Goal: Task Accomplishment & Management: Complete application form

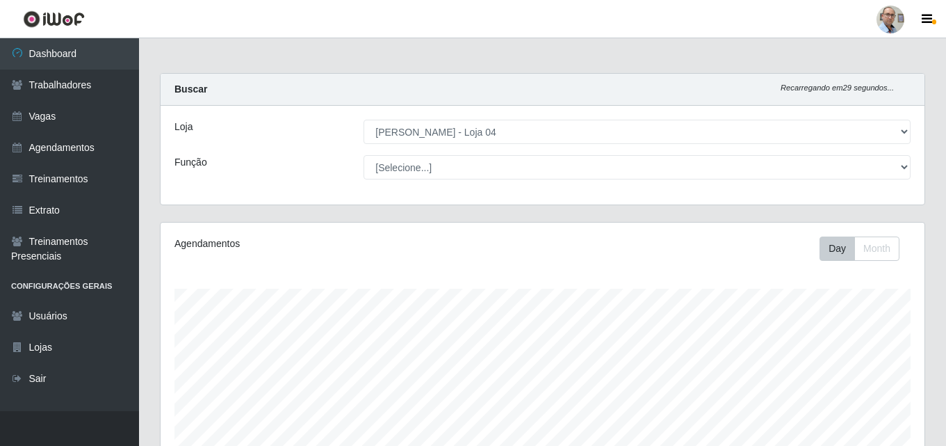
select select "251"
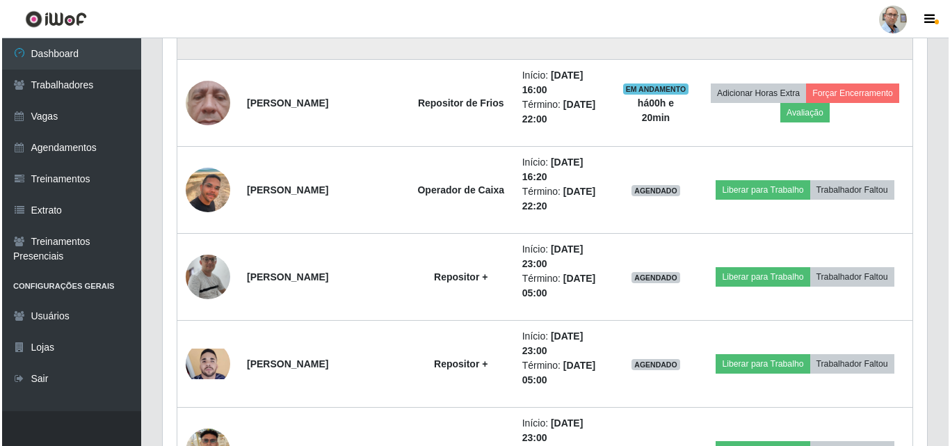
scroll to position [2016, 0]
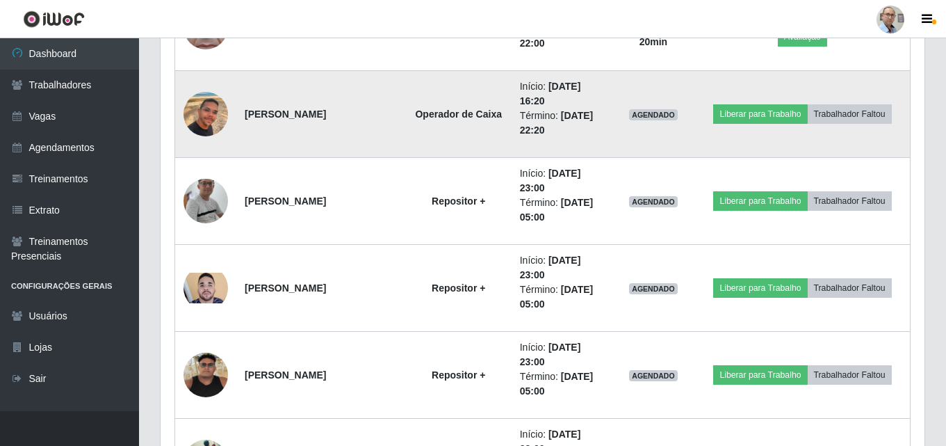
click at [214, 119] on img at bounding box center [206, 113] width 44 height 79
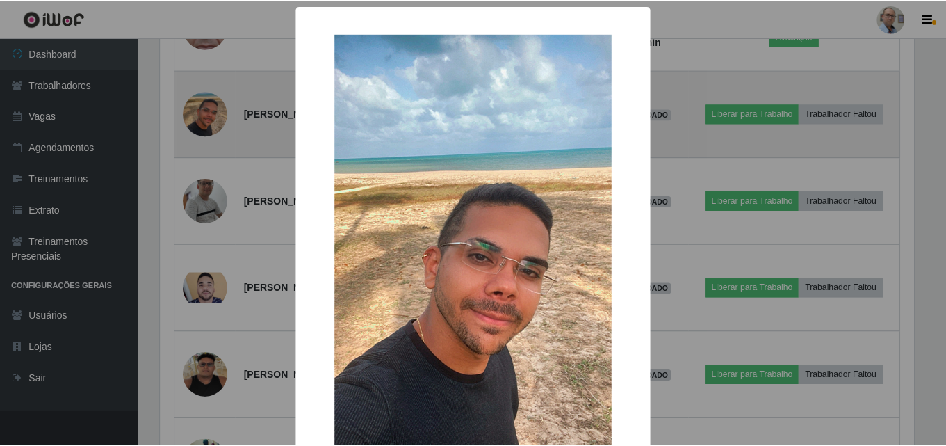
scroll to position [288, 757]
click at [214, 119] on div "× OK Cancel" at bounding box center [475, 223] width 950 height 446
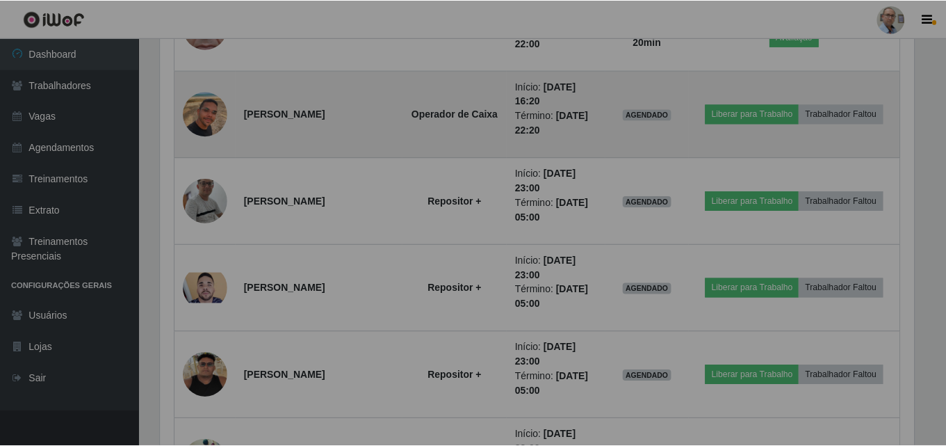
scroll to position [288, 764]
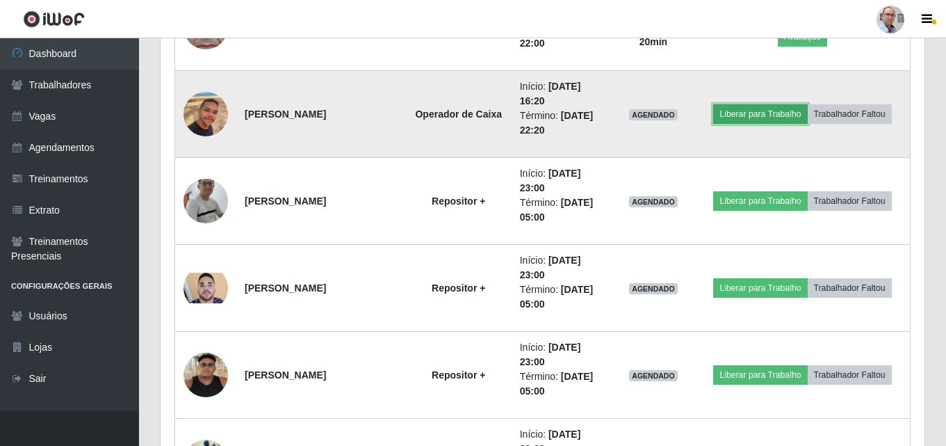
click at [776, 121] on button "Liberar para Trabalho" at bounding box center [760, 113] width 94 height 19
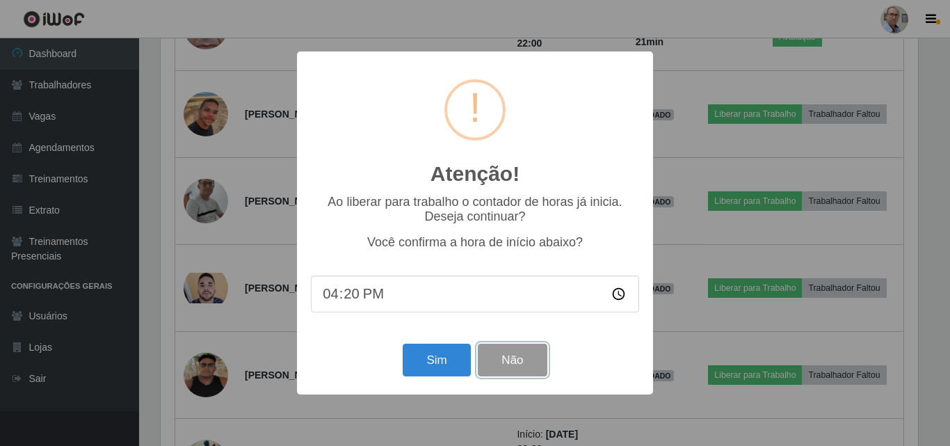
click at [503, 365] on button "Não" at bounding box center [512, 359] width 69 height 33
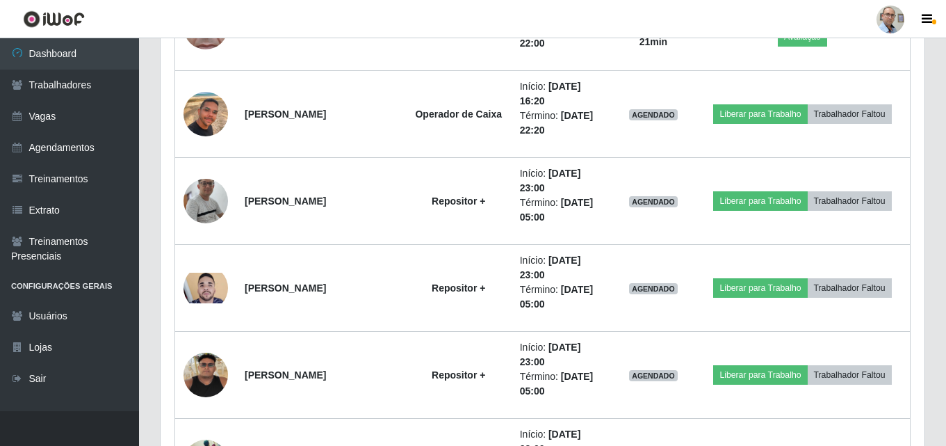
scroll to position [288, 764]
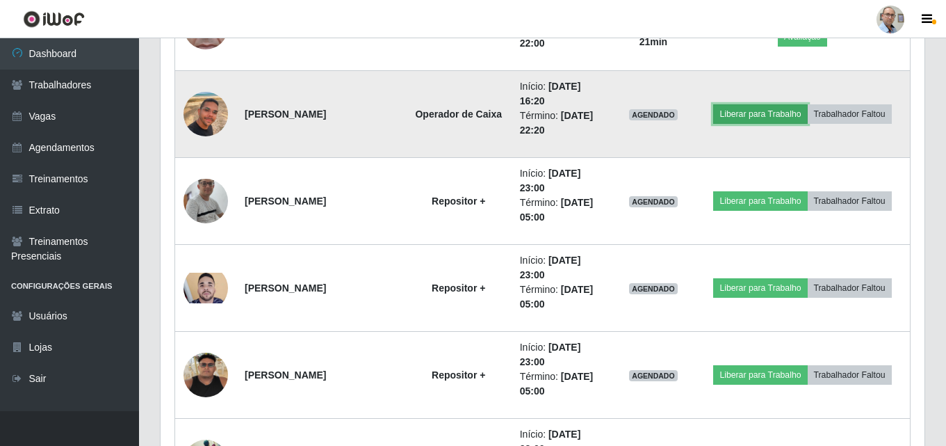
click at [776, 116] on button "Liberar para Trabalho" at bounding box center [760, 113] width 94 height 19
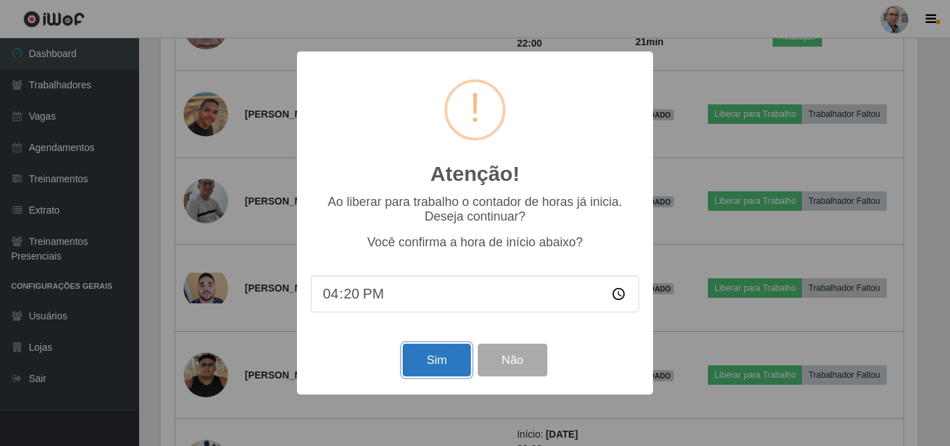
click at [433, 357] on button "Sim" at bounding box center [435, 359] width 67 height 33
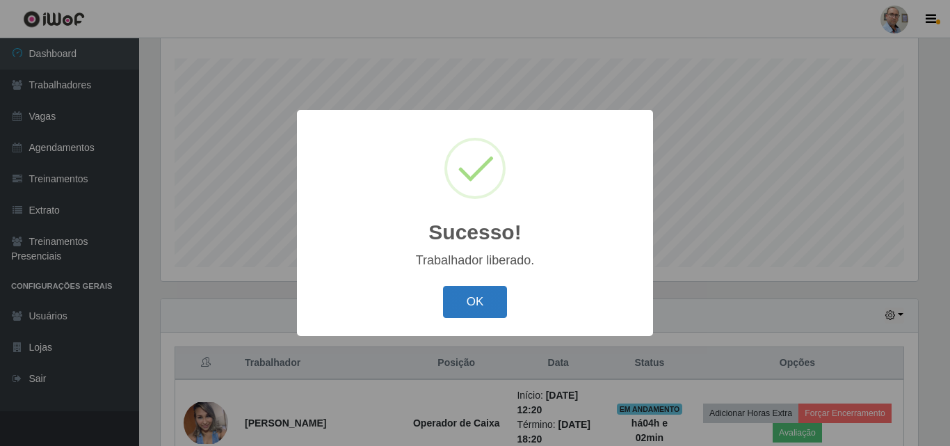
click at [486, 300] on button "OK" at bounding box center [475, 302] width 65 height 33
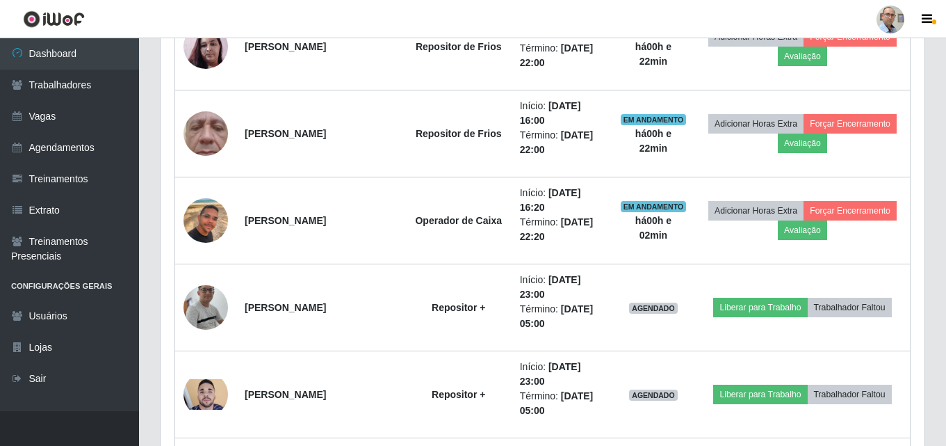
scroll to position [1968, 0]
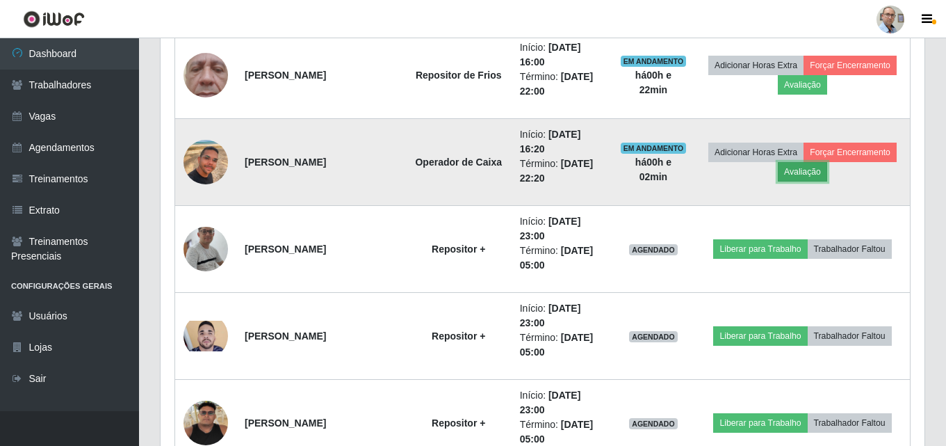
click at [811, 171] on button "Avaliação" at bounding box center [802, 171] width 49 height 19
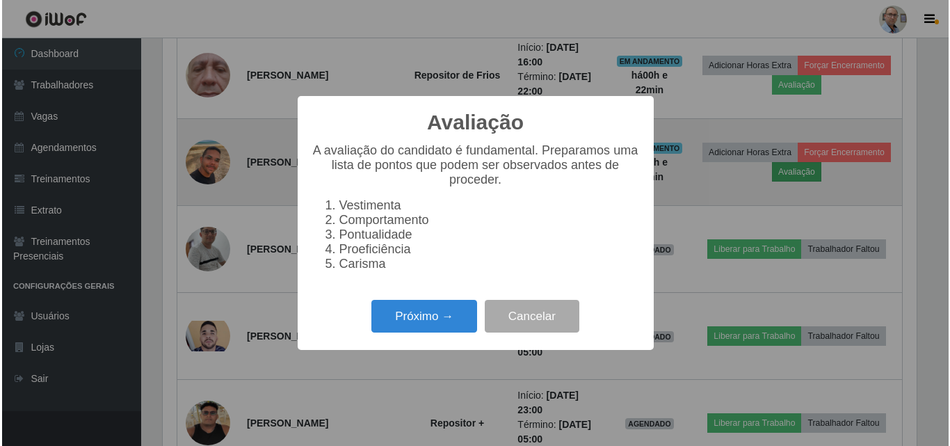
scroll to position [288, 757]
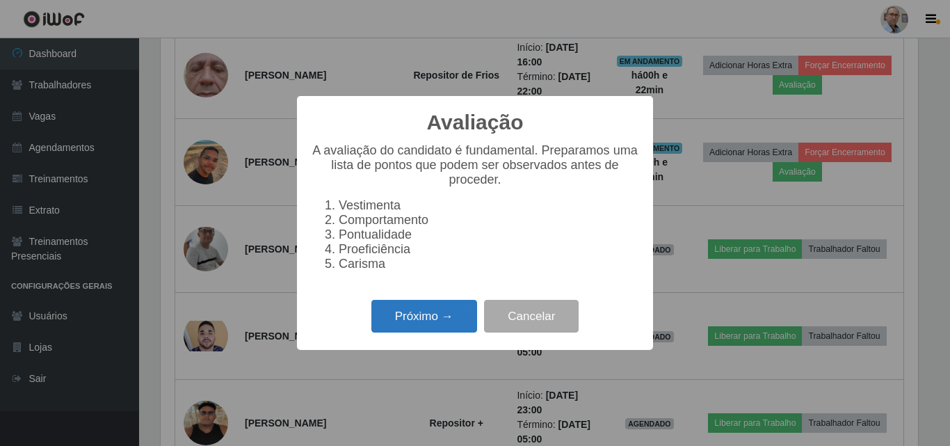
click at [424, 325] on button "Próximo →" at bounding box center [424, 316] width 106 height 33
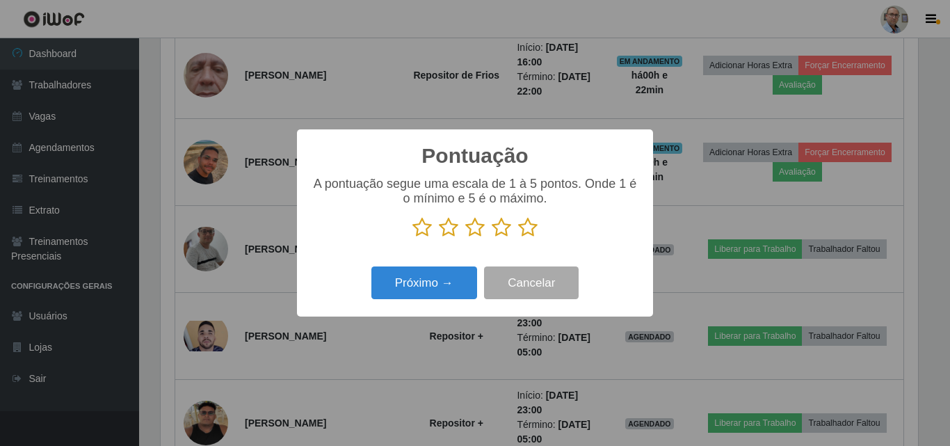
click at [422, 234] on icon at bounding box center [421, 227] width 19 height 21
click at [412, 238] on input "radio" at bounding box center [412, 238] width 0 height 0
click at [418, 285] on button "Próximo →" at bounding box center [424, 282] width 106 height 33
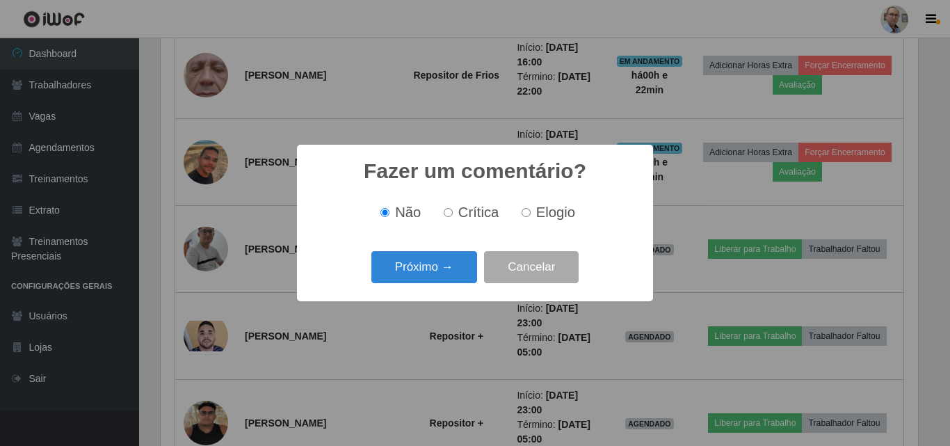
click at [453, 215] on input "Crítica" at bounding box center [447, 212] width 9 height 9
radio input "true"
click at [437, 265] on button "Próximo →" at bounding box center [424, 267] width 106 height 33
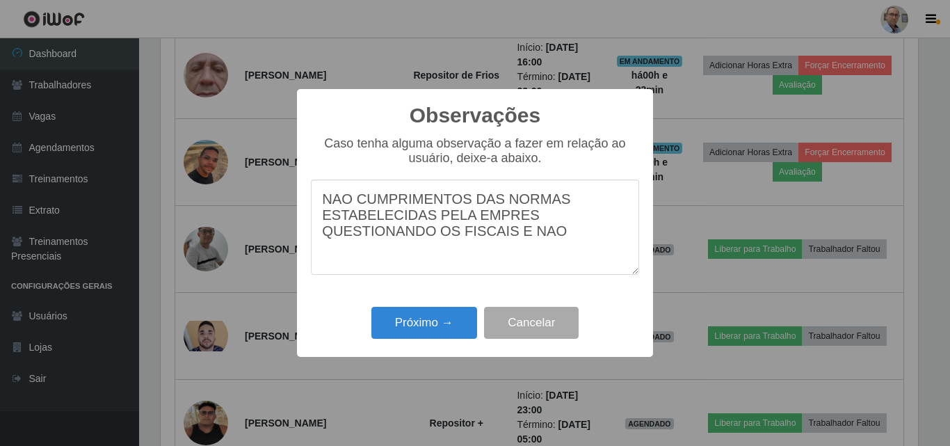
click at [508, 220] on textarea "NAO CUMPRIMENTOS DAS NORMAS ESTABELECIDAS PELA EMPRES QUESTIONANDO OS FISCAIS E…" at bounding box center [475, 226] width 328 height 95
click at [552, 237] on textarea "NAO CUMPRIMENTOS DAS NORMAS ESTABELECIDAS PELA EMPRESA QUESTIONANDO OS FISCAIS …" at bounding box center [475, 226] width 328 height 95
click at [528, 219] on textarea "NAO CUMPRIMENTOS DAS NORMAS ESTABELECIDAS PELA EMPRESA QUESTIONANDO OS FISCAIS" at bounding box center [475, 226] width 328 height 95
click at [469, 268] on textarea "NAO CUMPRIMENTOS DAS NORMAS ESTABELECIDAS PELA EMPRESA NA CONFERENCIA DE ATACDO…" at bounding box center [475, 226] width 328 height 95
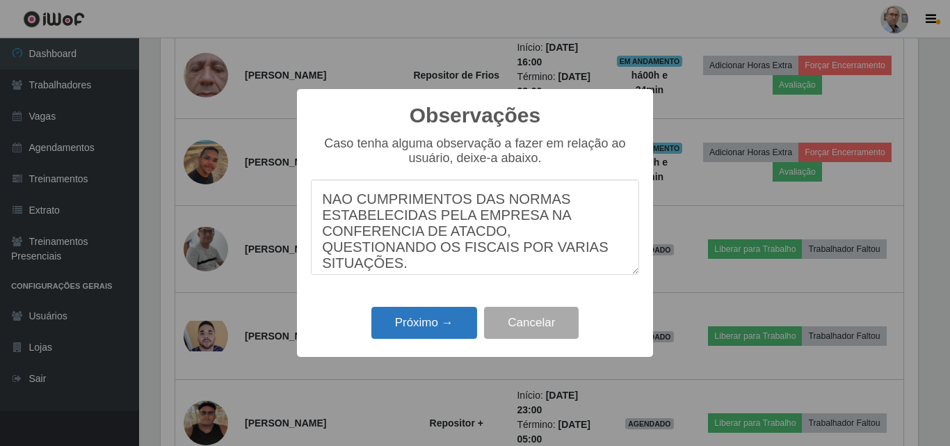
type textarea "NAO CUMPRIMENTOS DAS NORMAS ESTABELECIDAS PELA EMPRESA NA CONFERENCIA DE ATACDO…"
click at [417, 325] on button "Próximo →" at bounding box center [424, 323] width 106 height 33
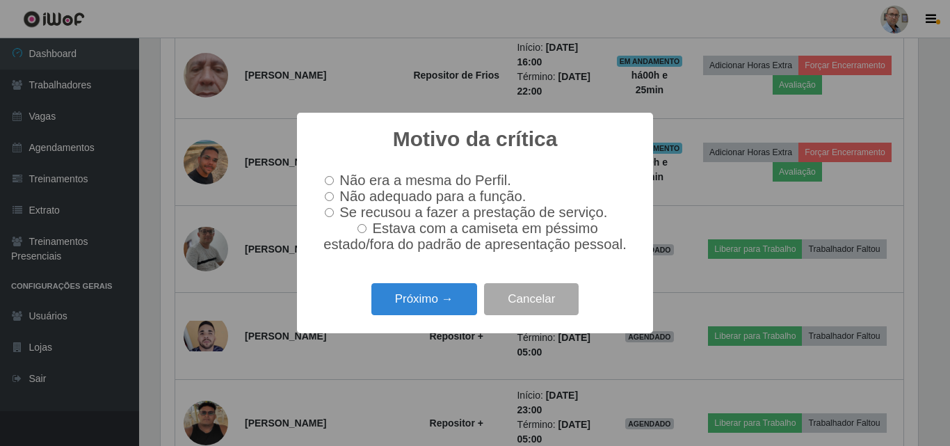
click at [336, 215] on label "Se recusou a fazer a prestação de serviço." at bounding box center [463, 212] width 288 height 16
click at [334, 215] on input "Se recusou a fazer a prestação de serviço." at bounding box center [329, 212] width 9 height 9
radio input "true"
click at [404, 302] on button "Próximo →" at bounding box center [424, 299] width 106 height 33
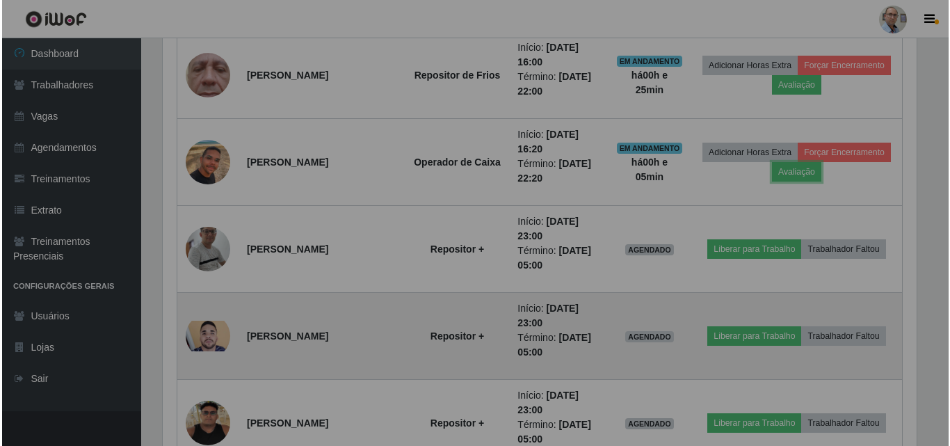
scroll to position [288, 764]
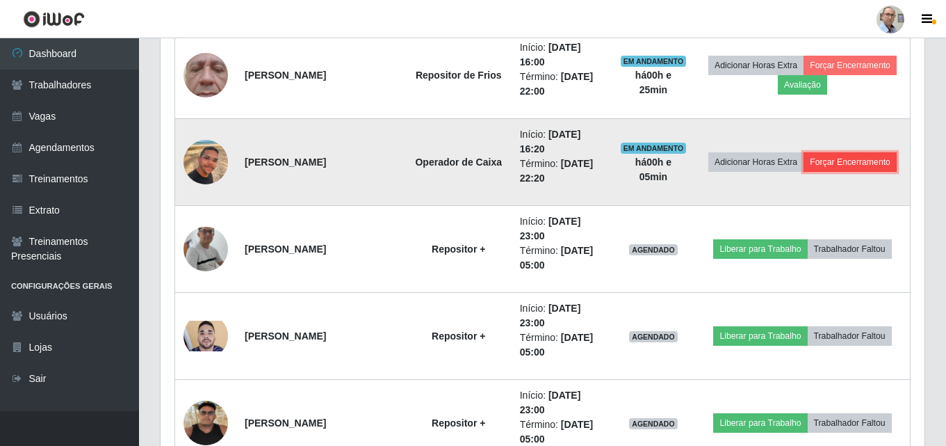
click at [883, 164] on button "Forçar Encerramento" at bounding box center [850, 161] width 93 height 19
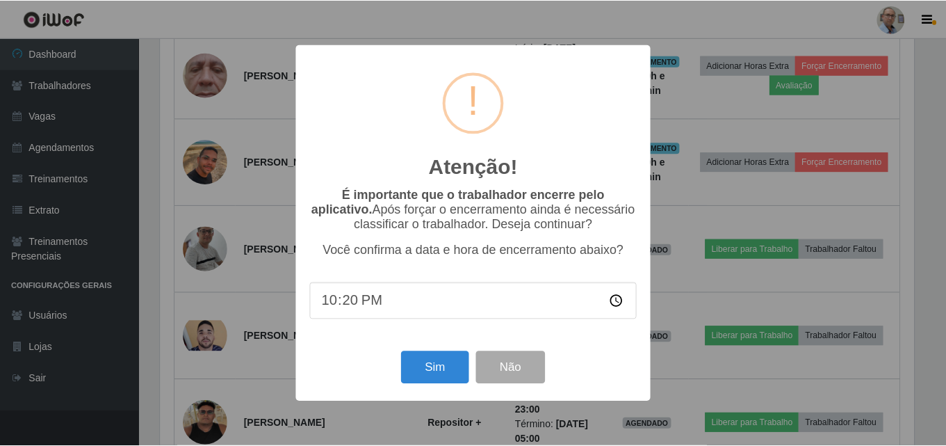
scroll to position [288, 757]
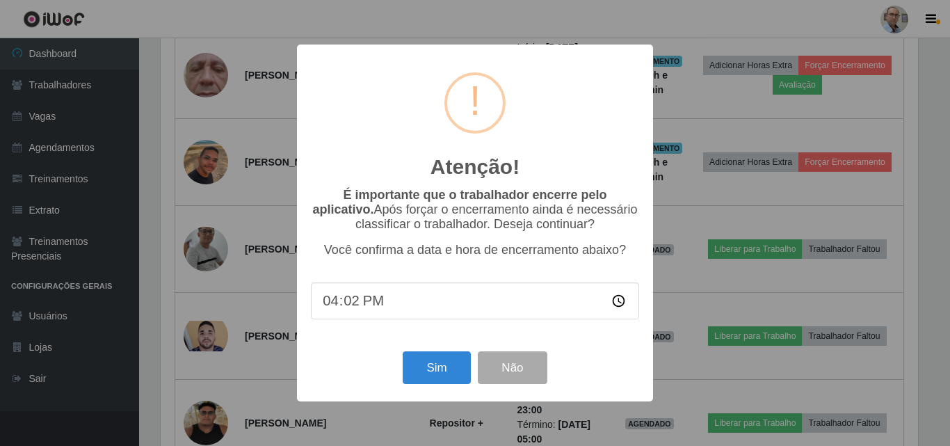
type input "16:25"
click at [427, 365] on button "Sim" at bounding box center [435, 367] width 67 height 33
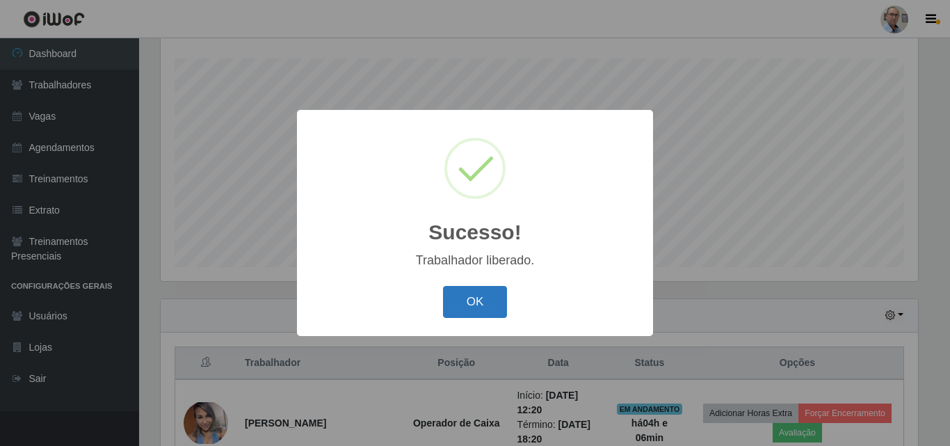
click at [466, 304] on button "OK" at bounding box center [475, 302] width 65 height 33
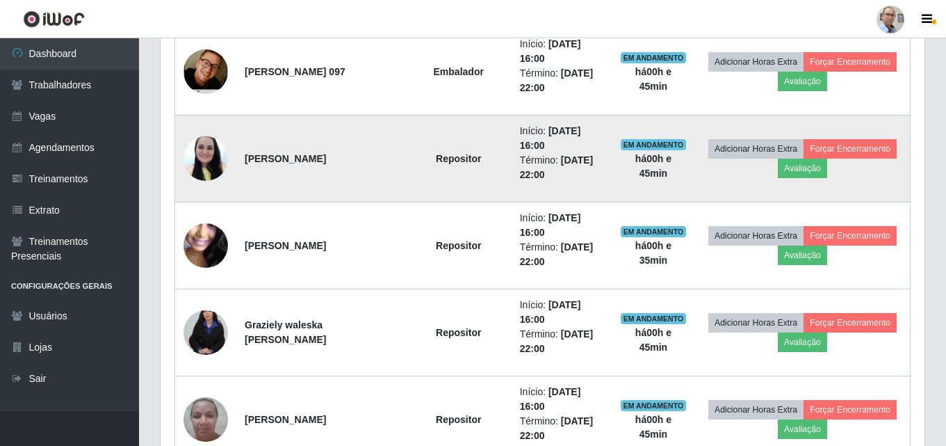
scroll to position [1429, 0]
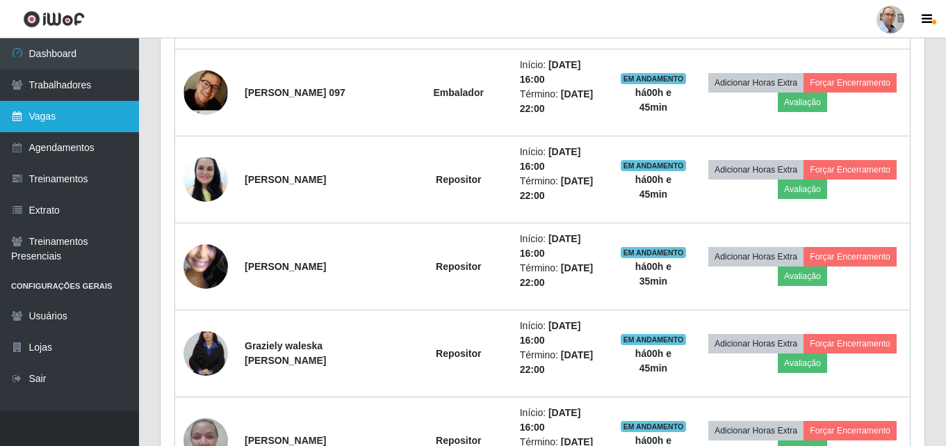
click at [49, 108] on link "Vagas" at bounding box center [69, 116] width 139 height 31
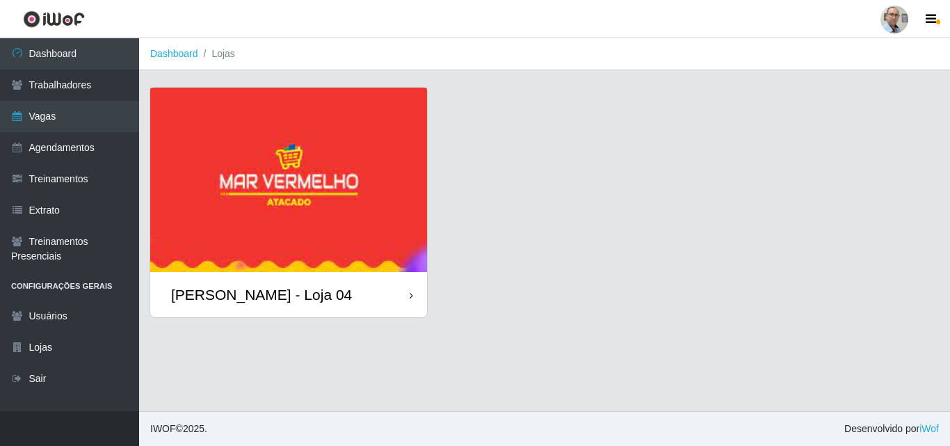
click at [250, 291] on div "[PERSON_NAME] - Loja 04" at bounding box center [261, 294] width 181 height 17
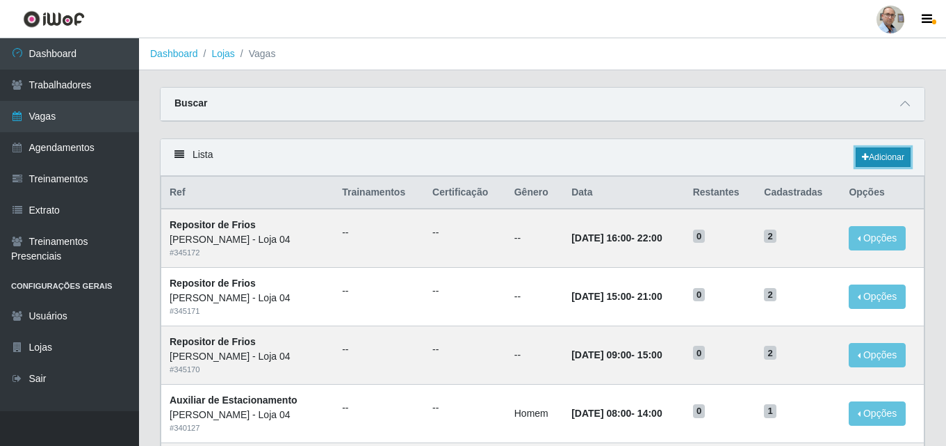
click at [881, 158] on link "Adicionar" at bounding box center [883, 156] width 55 height 19
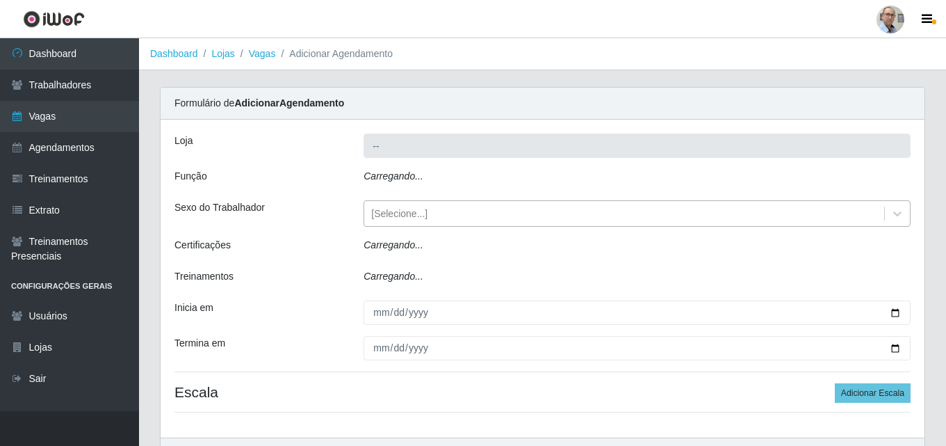
type input "[PERSON_NAME] - Loja 04"
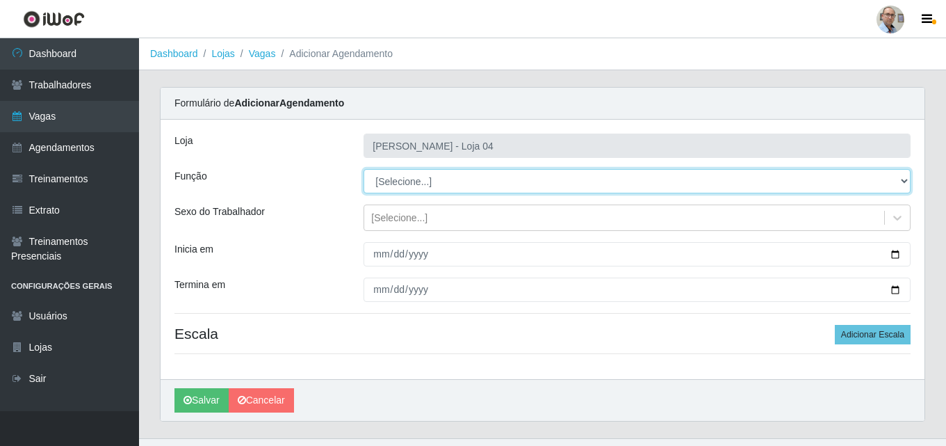
click at [411, 181] on select "[Selecione...] ASG ASG + ASG ++ Auxiliar de Depósito Auxiliar de Depósito + Aux…" at bounding box center [637, 181] width 547 height 24
select select "82"
click at [364, 169] on select "[Selecione...] ASG ASG + ASG ++ Auxiliar de Depósito Auxiliar de Depósito + Aux…" at bounding box center [637, 181] width 547 height 24
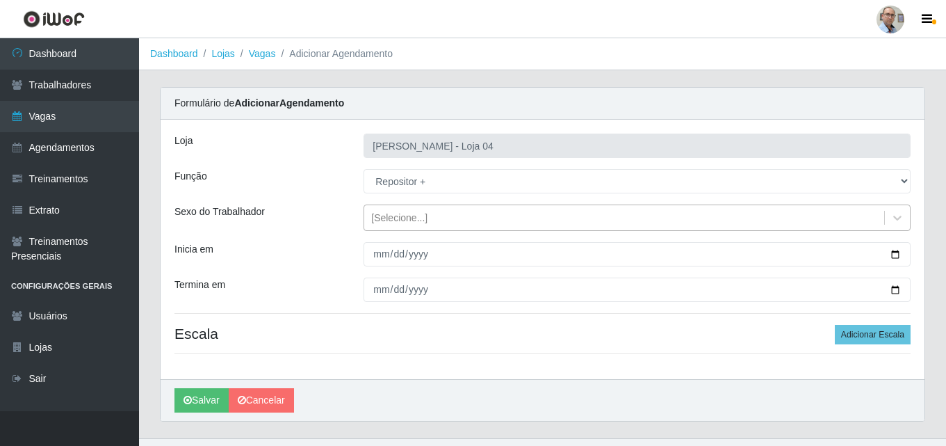
click at [393, 219] on div "[Selecione...]" at bounding box center [399, 218] width 56 height 15
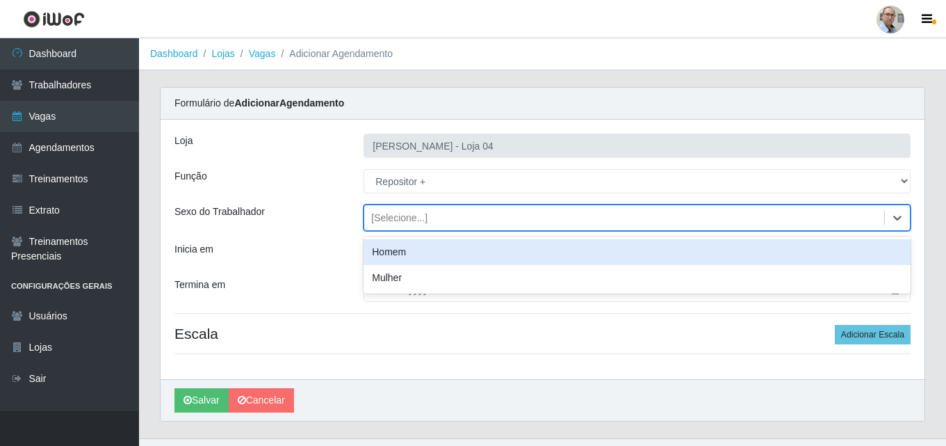
click at [395, 252] on div "Homem" at bounding box center [637, 252] width 547 height 26
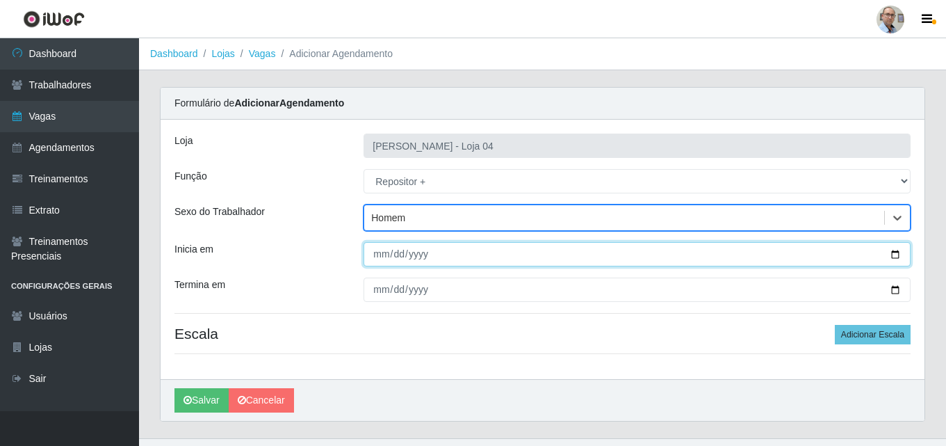
click at [889, 256] on input "Inicia em" at bounding box center [637, 254] width 547 height 24
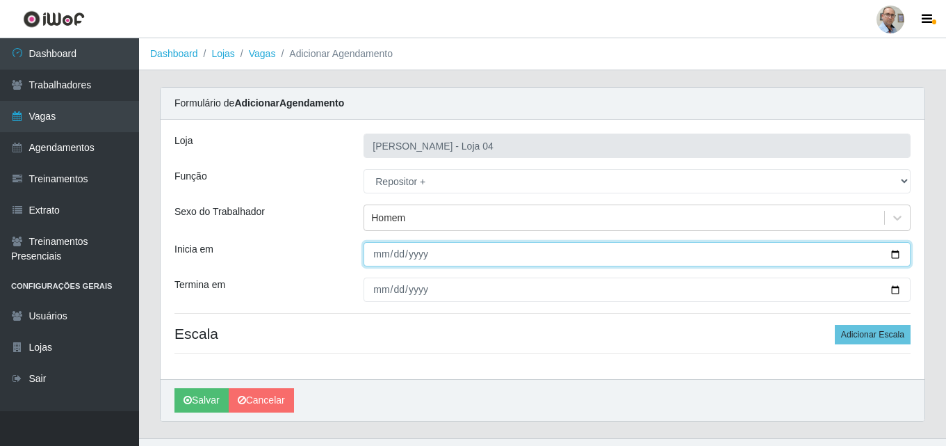
type input "[DATE]"
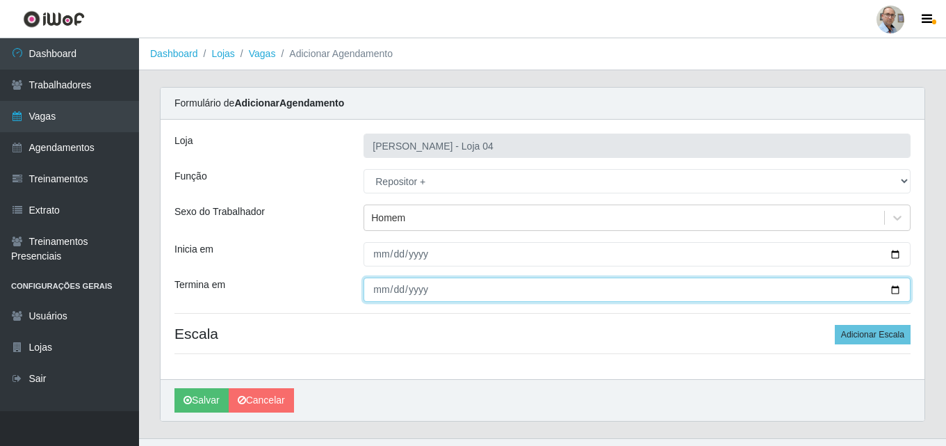
click at [891, 290] on input "Termina em" at bounding box center [637, 289] width 547 height 24
type input "[DATE]"
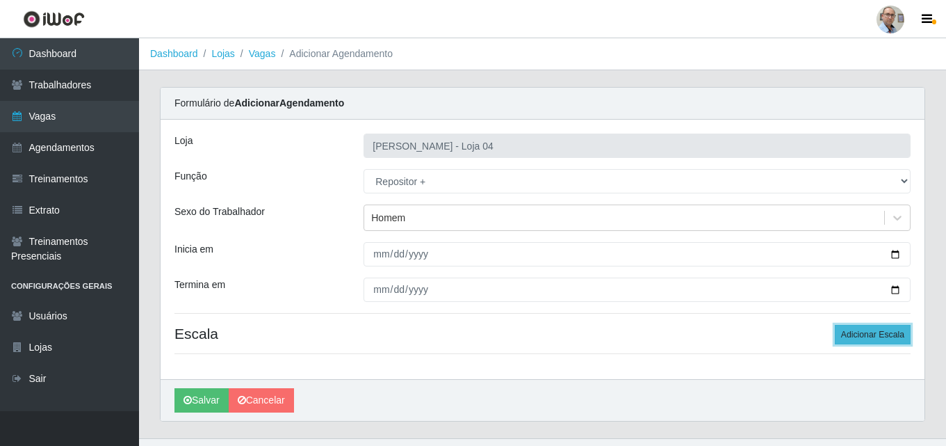
click at [870, 339] on button "Adicionar Escala" at bounding box center [873, 334] width 76 height 19
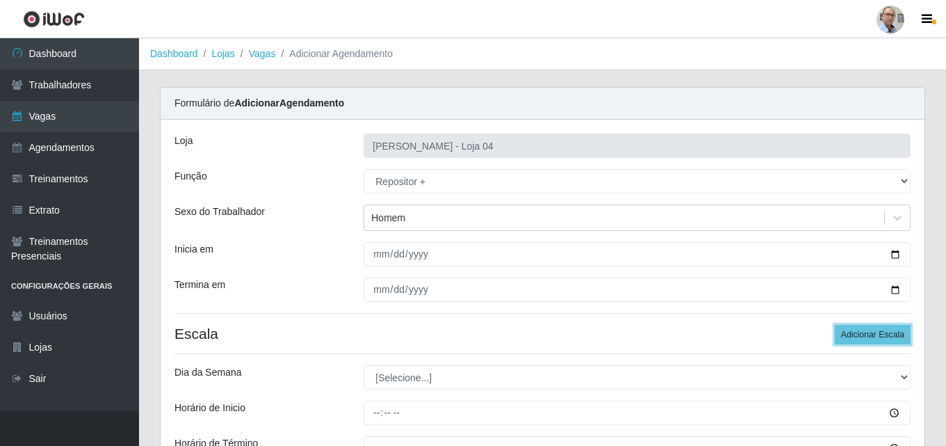
scroll to position [181, 0]
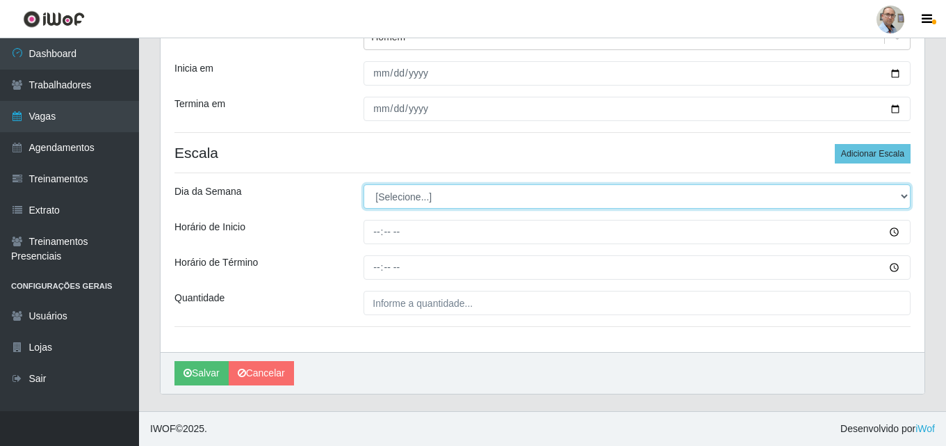
click at [403, 200] on select "[Selecione...] Segunda Terça Quarta Quinta Sexta Sábado Domingo" at bounding box center [637, 196] width 547 height 24
select select "5"
click at [364, 184] on select "[Selecione...] Segunda Terça Quarta Quinta Sexta Sábado Domingo" at bounding box center [637, 196] width 547 height 24
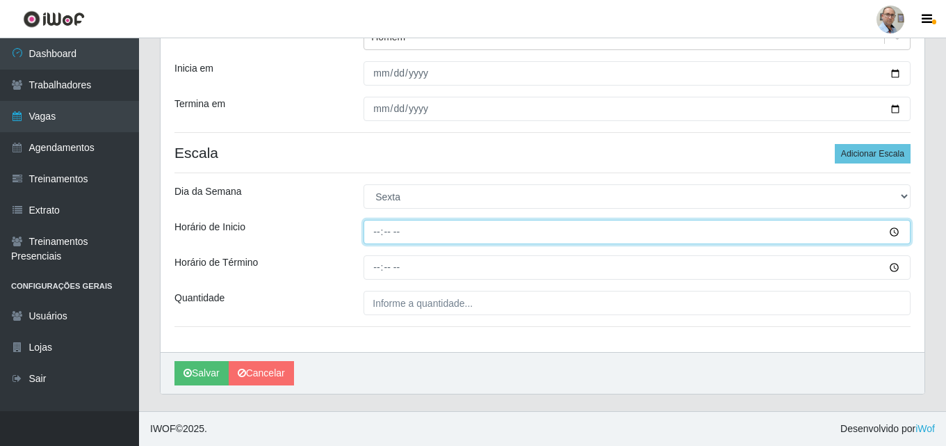
drag, startPoint x: 375, startPoint y: 233, endPoint x: 371, endPoint y: 222, distance: 11.7
click at [375, 232] on input "Horário de Inicio" at bounding box center [637, 232] width 547 height 24
type input "23:00"
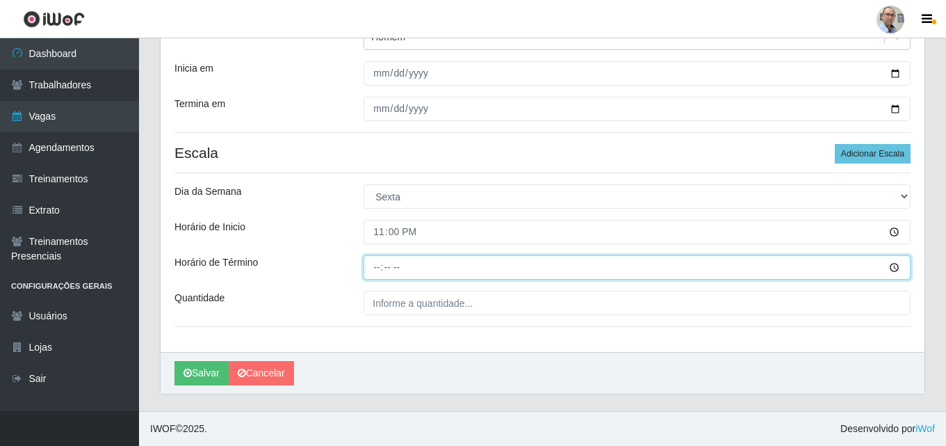
type input "05:00"
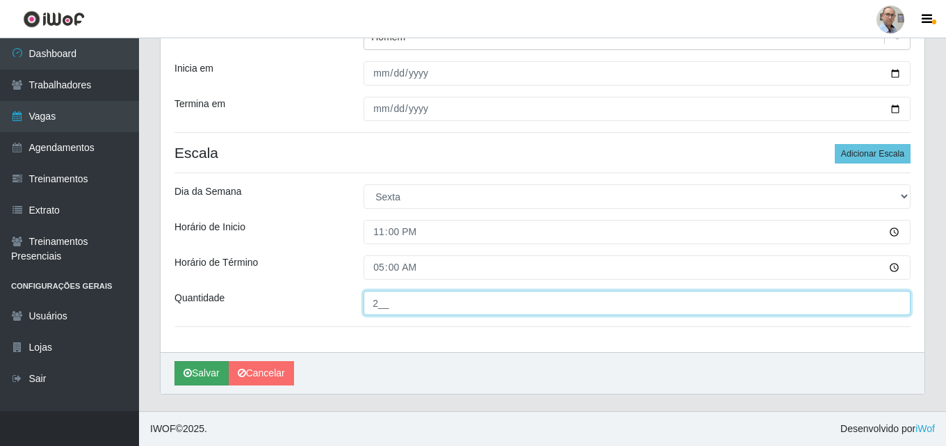
type input "2__"
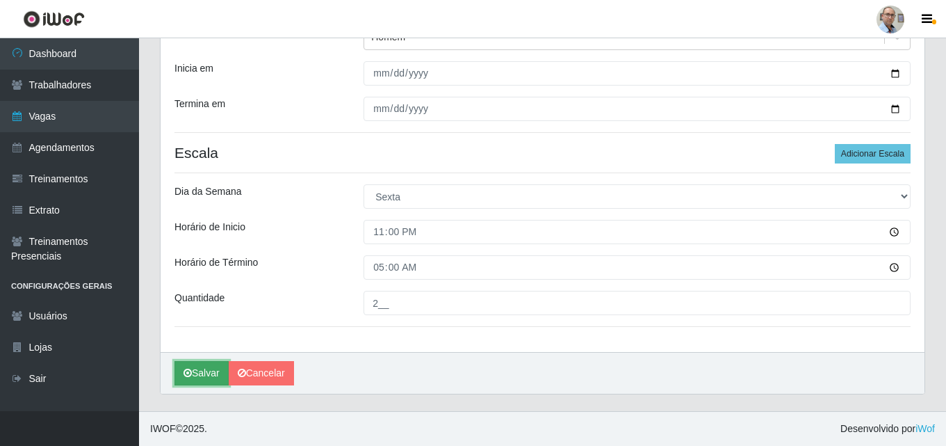
click at [208, 368] on button "Salvar" at bounding box center [201, 373] width 54 height 24
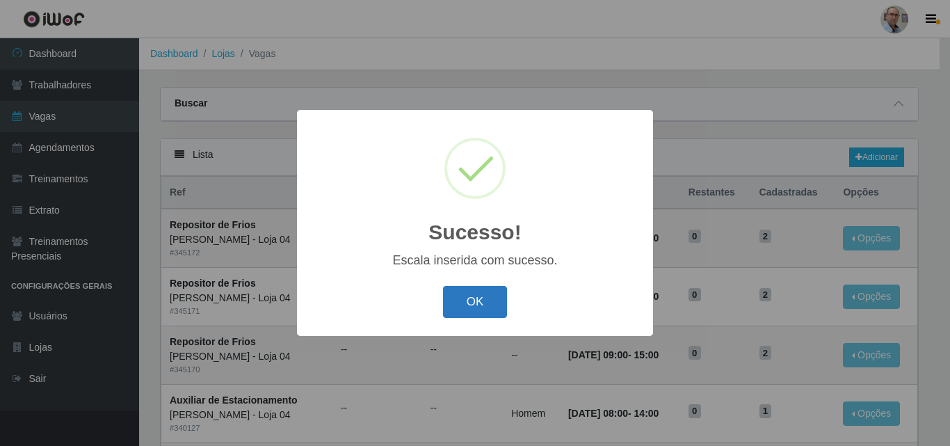
click at [470, 298] on button "OK" at bounding box center [475, 302] width 65 height 33
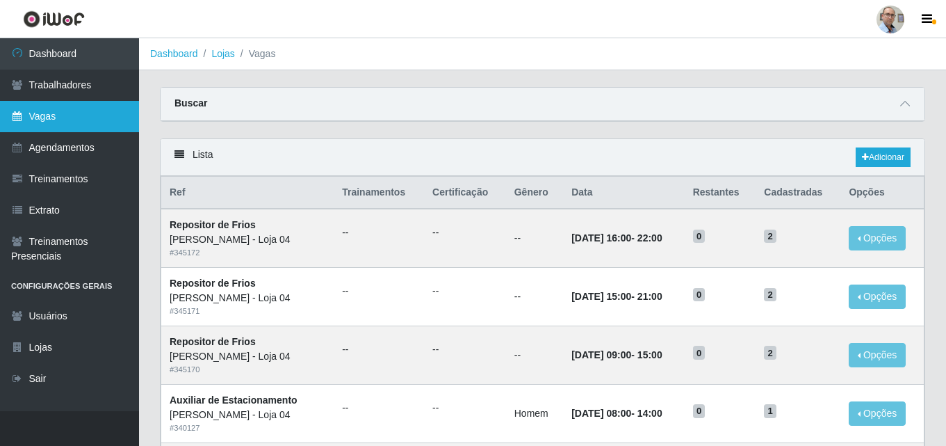
click at [47, 110] on link "Vagas" at bounding box center [69, 116] width 139 height 31
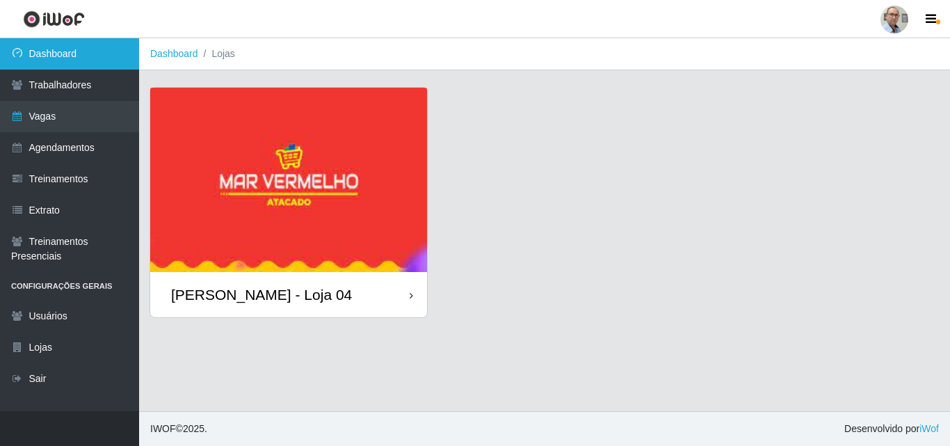
click at [51, 54] on link "Dashboard" at bounding box center [69, 53] width 139 height 31
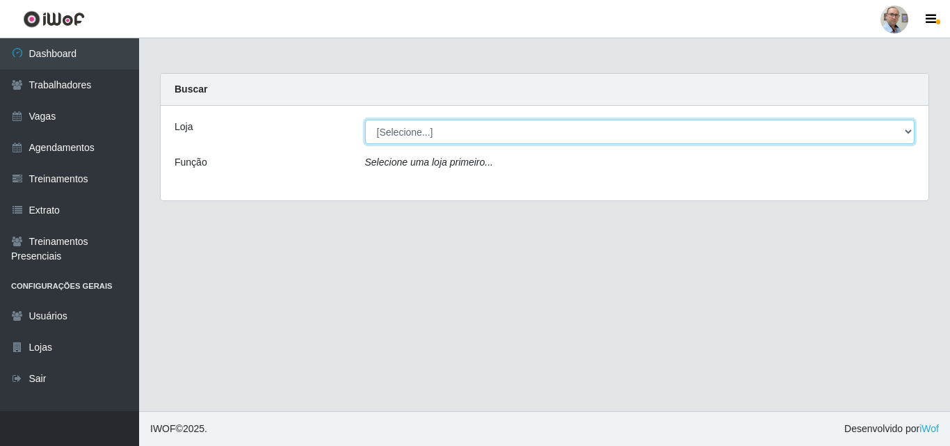
click at [416, 127] on select "[Selecione...] Mar Vermelho - Loja 04" at bounding box center [640, 132] width 550 height 24
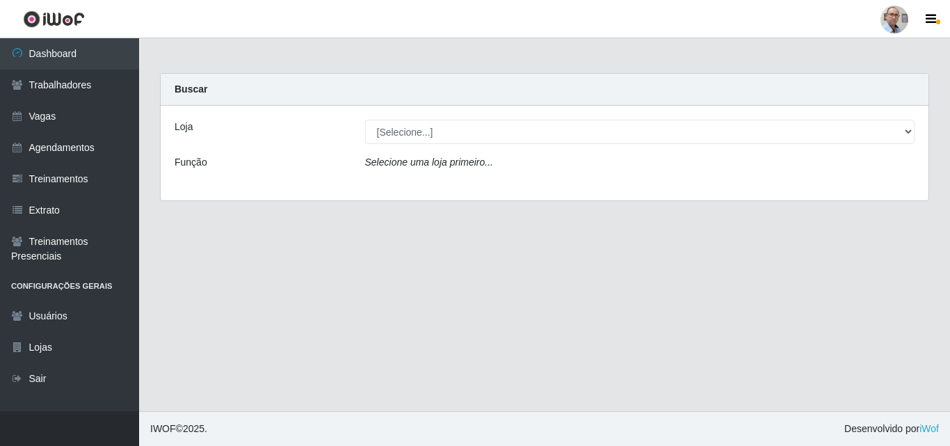
click at [433, 184] on div "Loja [Selecione...] Mar Vermelho - Loja 04 Função Selecione uma loja primeiro..." at bounding box center [544, 153] width 767 height 95
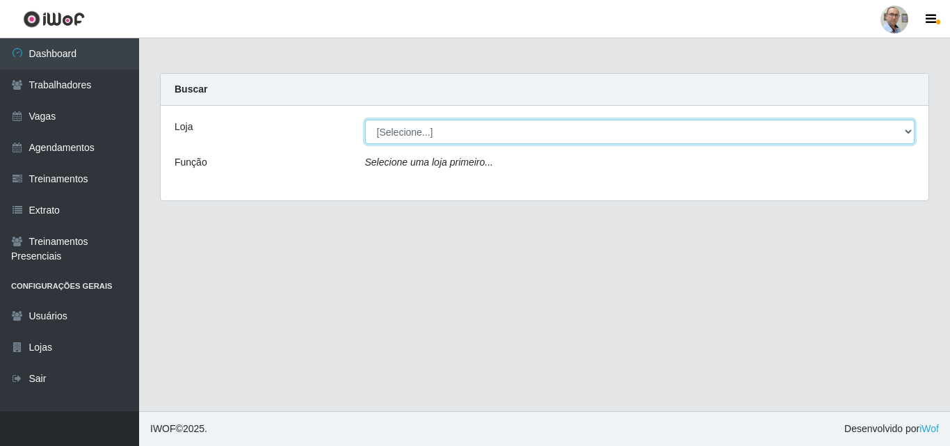
click at [423, 134] on select "[Selecione...] Mar Vermelho - Loja 04" at bounding box center [640, 132] width 550 height 24
select select "251"
click at [365, 120] on select "[Selecione...] Mar Vermelho - Loja 04" at bounding box center [640, 132] width 550 height 24
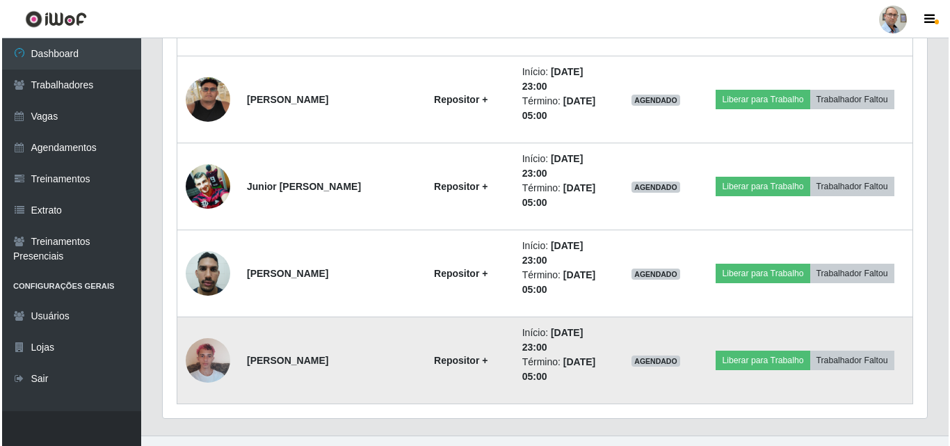
scroll to position [2228, 0]
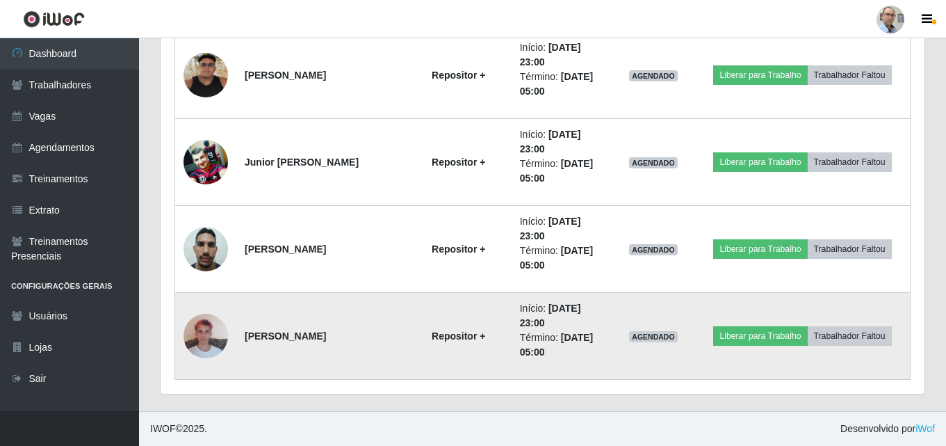
click at [215, 333] on img at bounding box center [206, 335] width 44 height 59
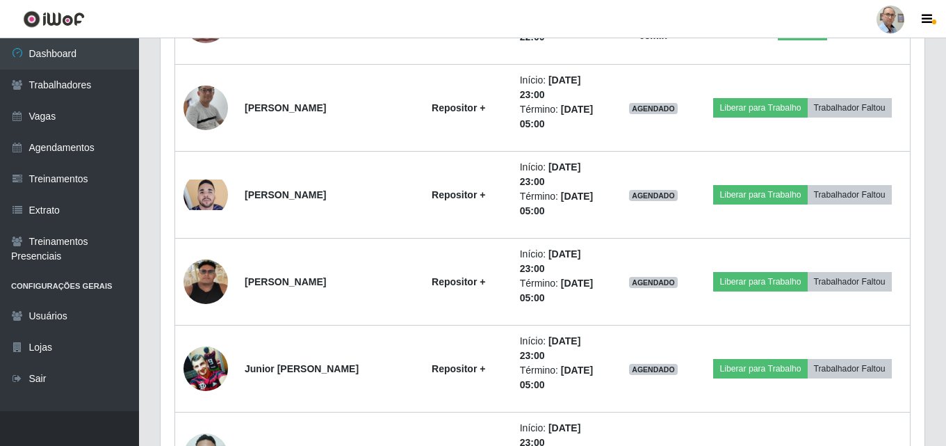
scroll to position [2020, 0]
